Goal: Task Accomplishment & Management: Manage account settings

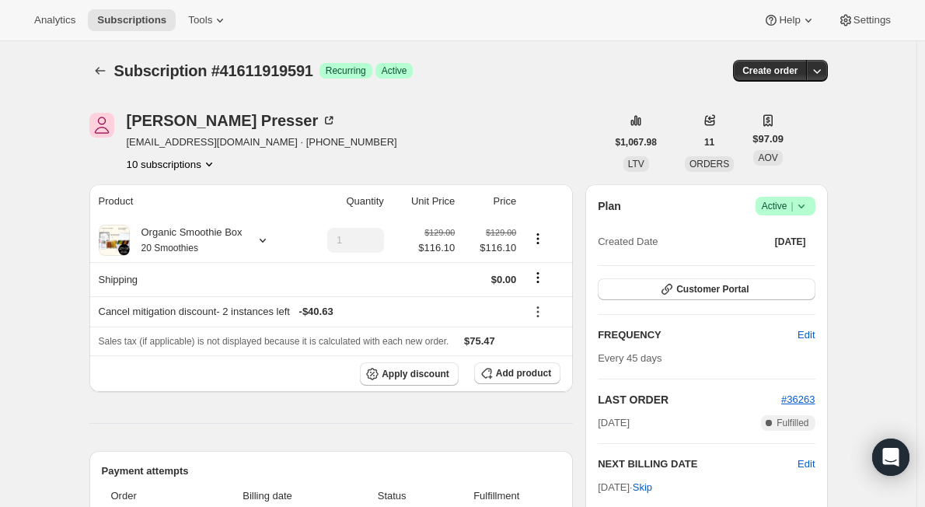
click at [809, 211] on icon at bounding box center [802, 206] width 16 height 16
click at [795, 237] on span "Pause subscription" at bounding box center [789, 237] width 86 height 12
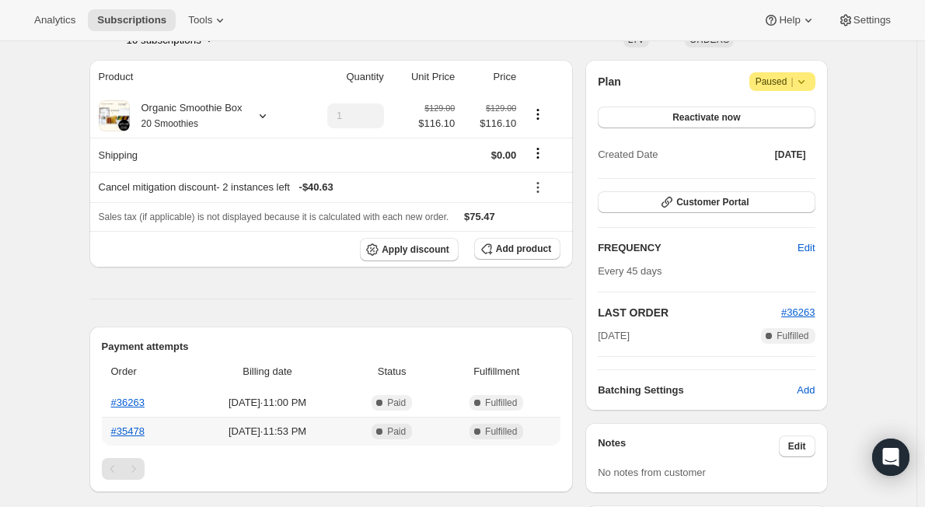
scroll to position [311, 0]
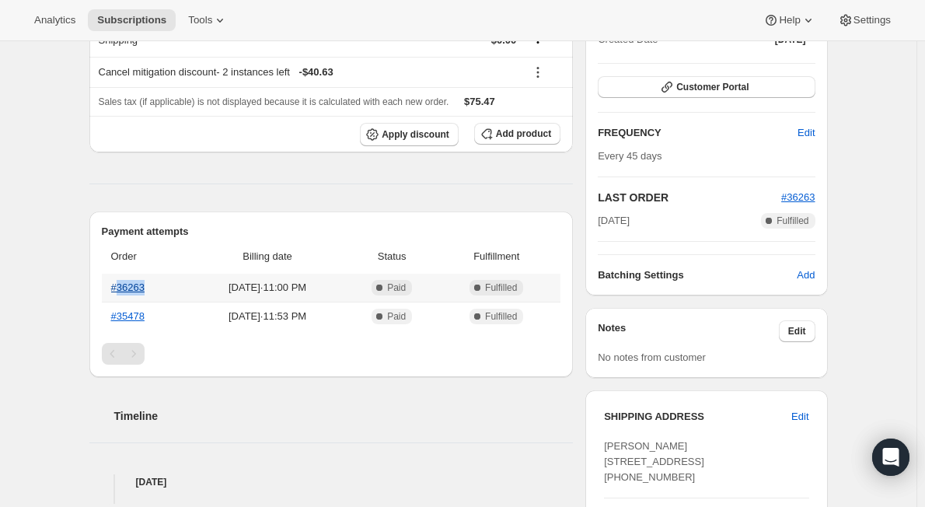
drag, startPoint x: 152, startPoint y: 287, endPoint x: 120, endPoint y: 287, distance: 32.7
click at [120, 287] on th "#36263" at bounding box center [145, 288] width 87 height 28
copy link "36263"
click at [178, 276] on th "#36263" at bounding box center [145, 288] width 87 height 28
drag, startPoint x: 174, startPoint y: 284, endPoint x: 121, endPoint y: 282, distance: 53.7
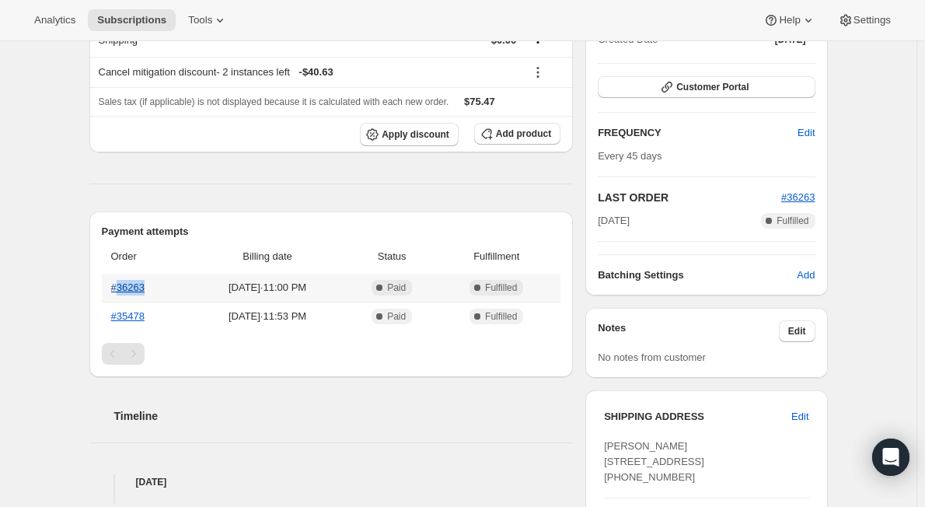
click at [121, 282] on th "#36263" at bounding box center [145, 288] width 87 height 28
copy link "36263"
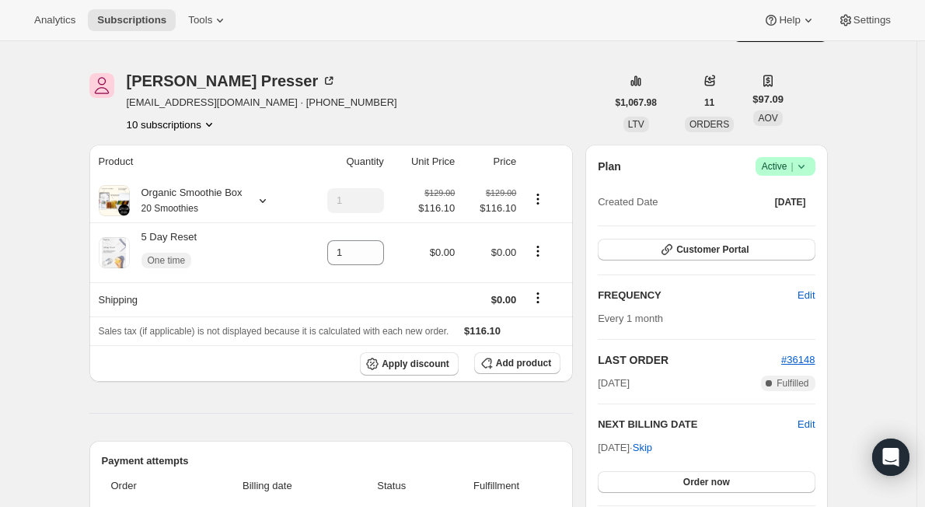
scroll to position [78, 0]
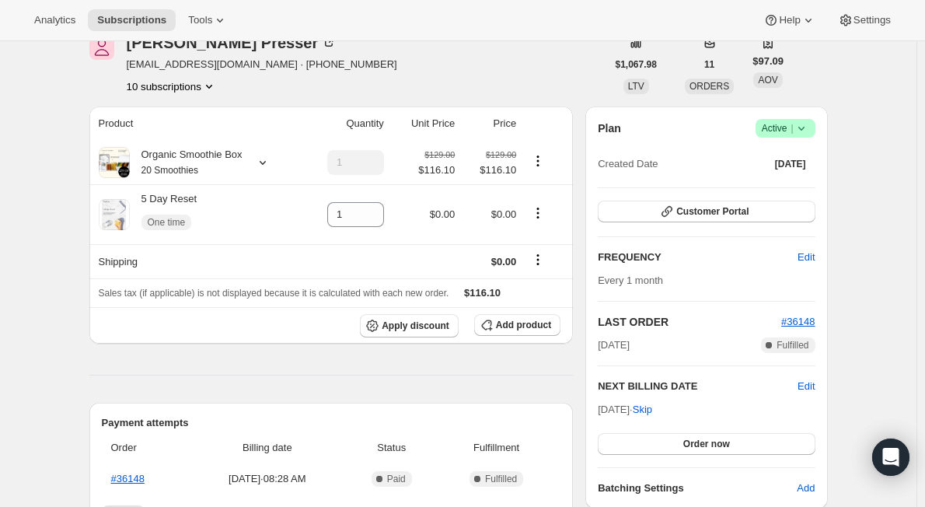
click at [210, 85] on icon "Product actions" at bounding box center [209, 87] width 16 height 16
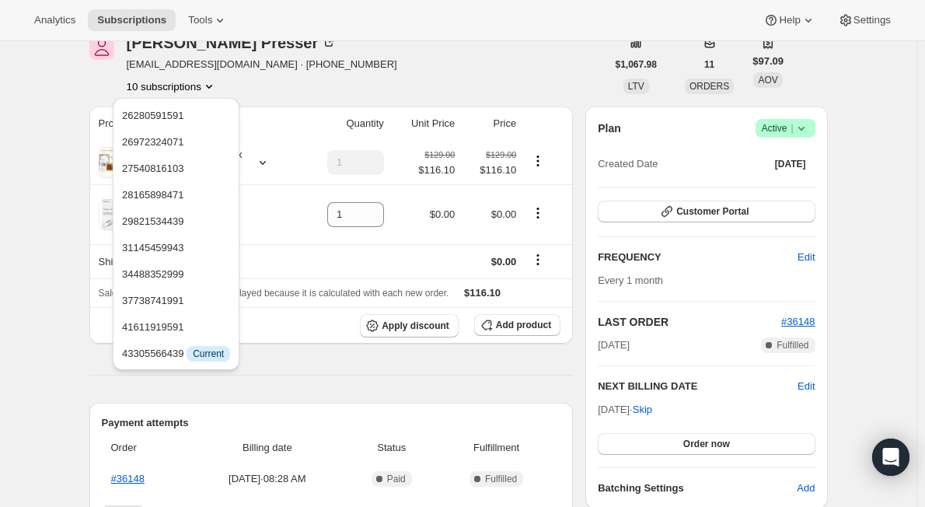
click at [418, 67] on div "[PERSON_NAME] [EMAIL_ADDRESS][DOMAIN_NAME] · [PHONE_NUMBER] 10 subscriptions" at bounding box center [347, 64] width 517 height 59
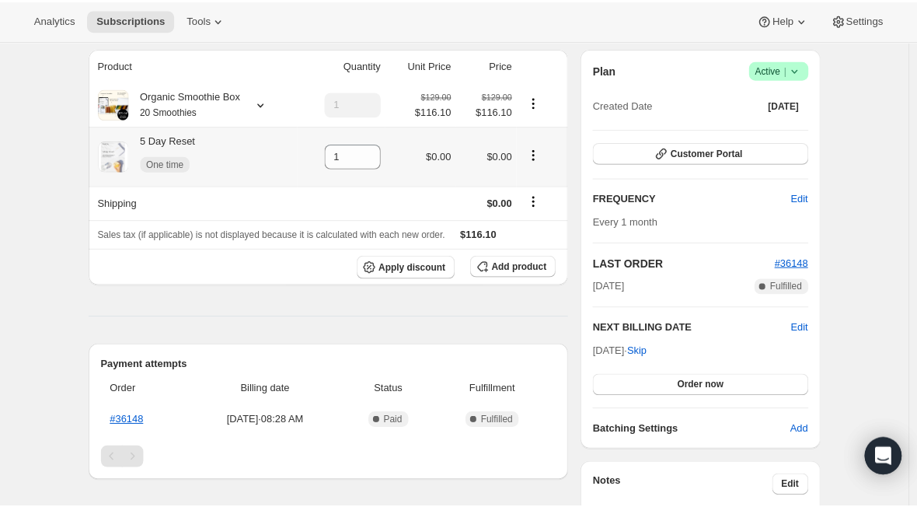
scroll to position [233, 0]
